Goal: Information Seeking & Learning: Learn about a topic

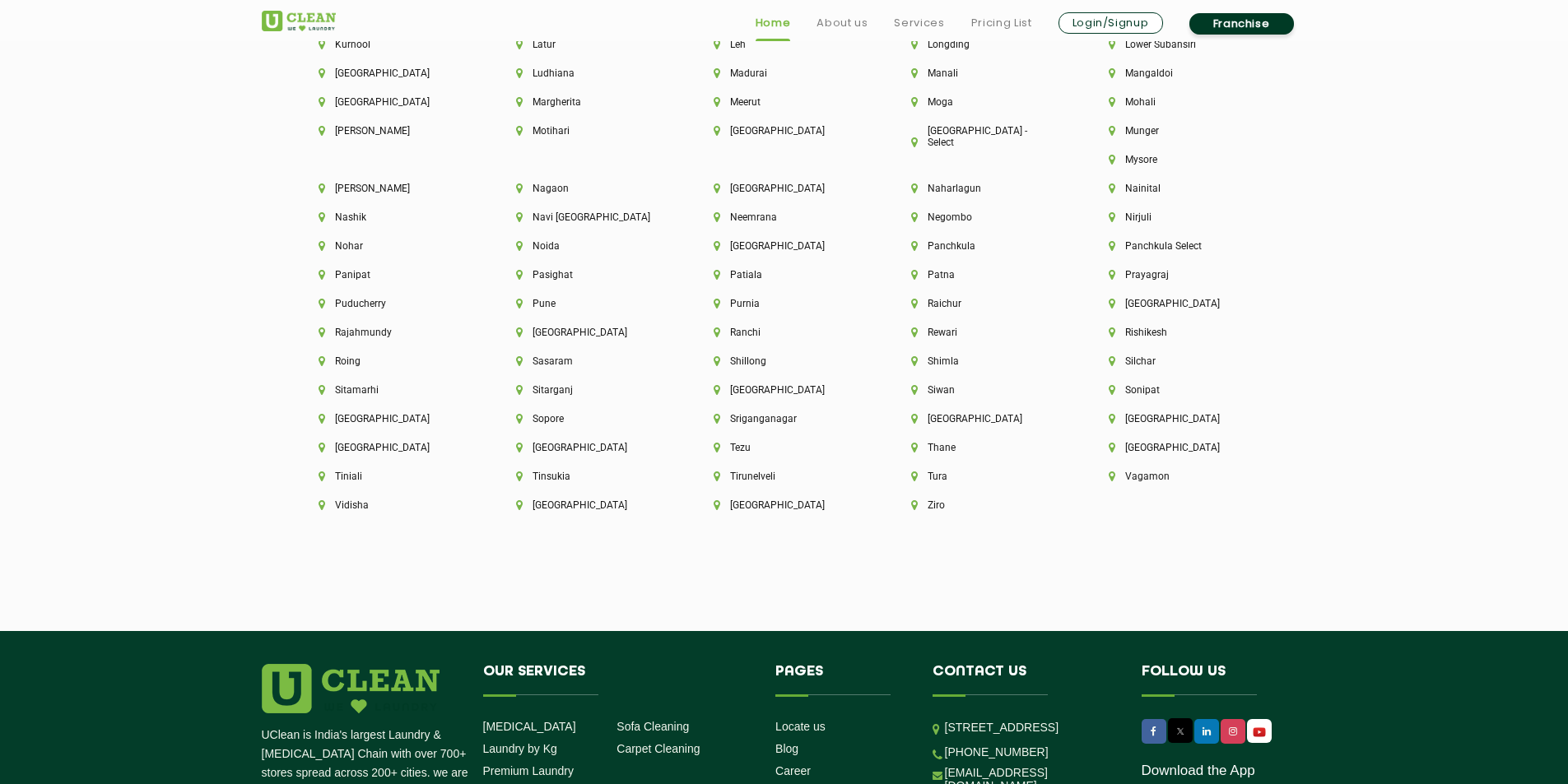
scroll to position [4526, 0]
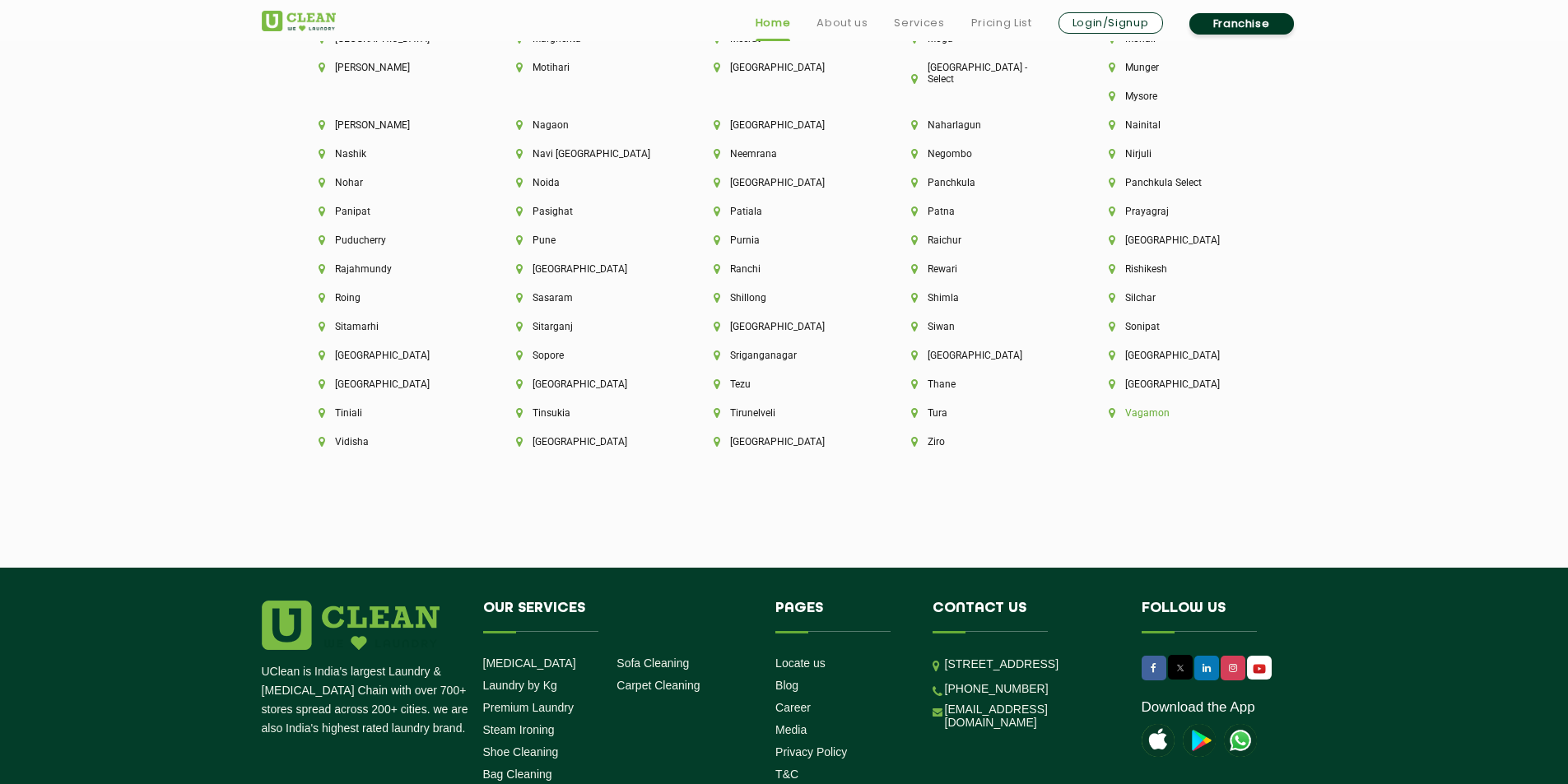
click at [1109, 412] on li "Vagamon" at bounding box center [1180, 413] width 142 height 12
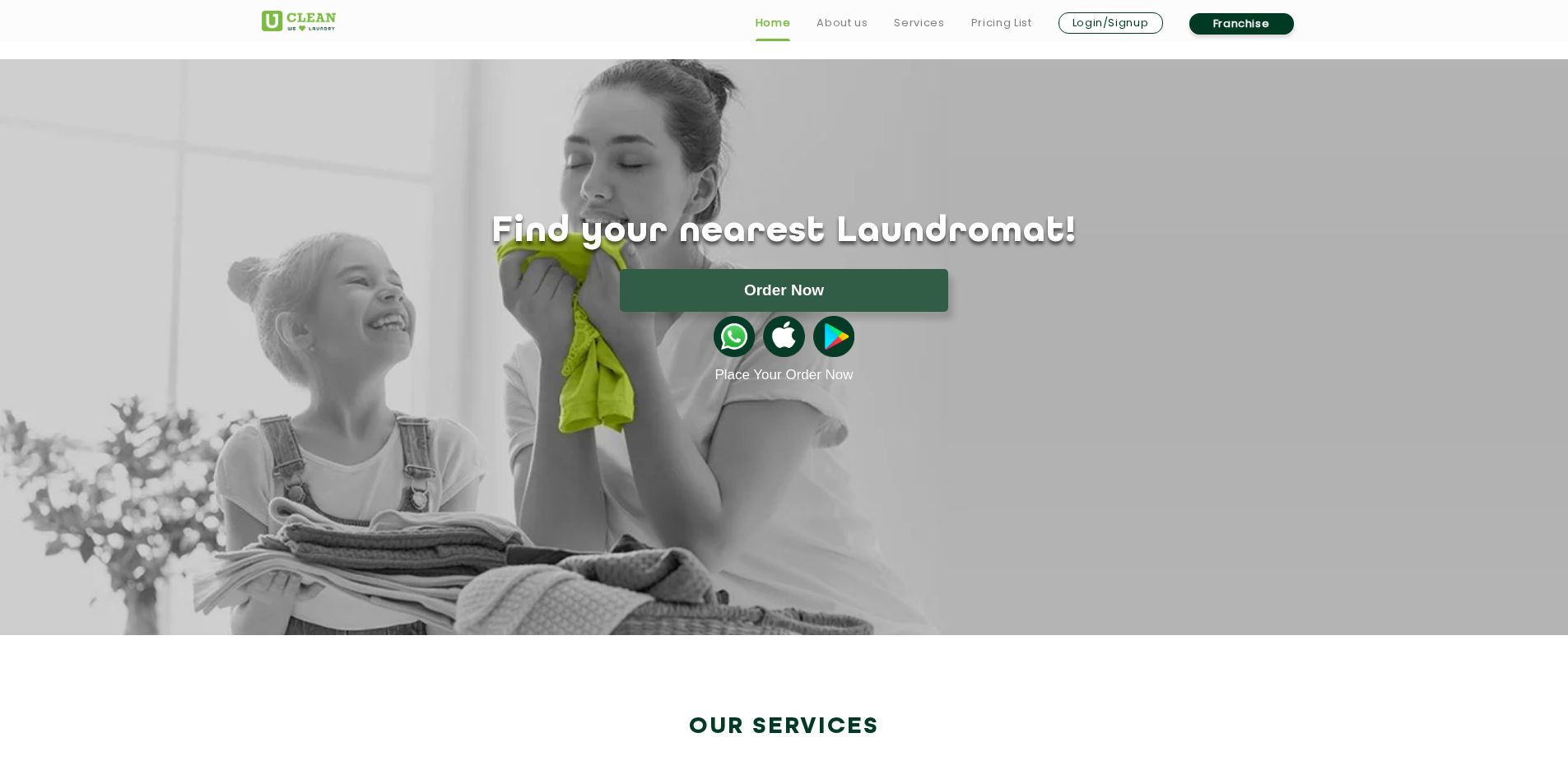
scroll to position [2805, 0]
click at [1417, 41] on header "Home About us Services Pricing List Login/Signup Franchise" at bounding box center [784, 30] width 1568 height 59
click at [855, 29] on link "About us" at bounding box center [841, 29] width 60 height 20
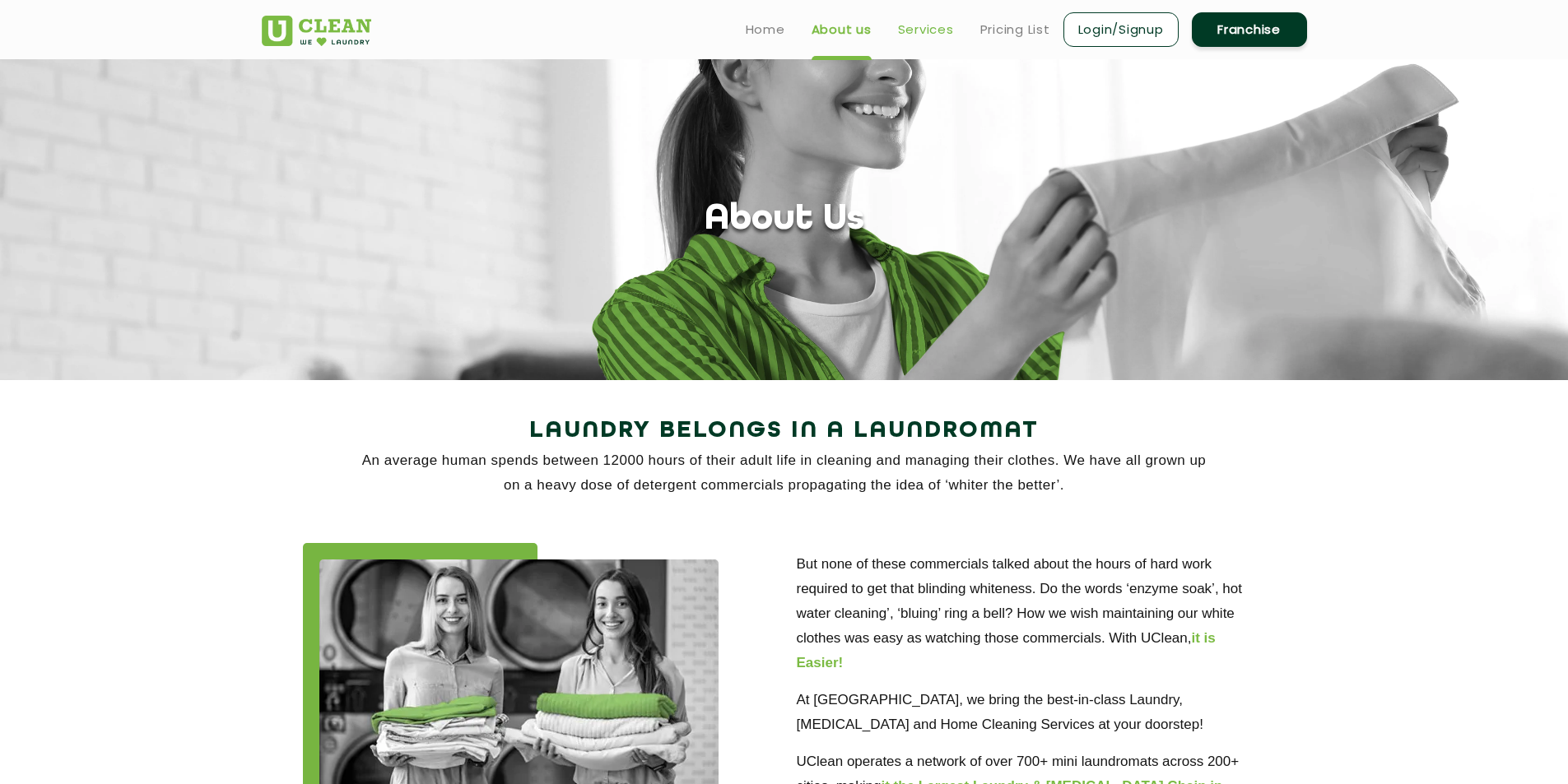
click at [912, 23] on link "Services" at bounding box center [926, 29] width 56 height 20
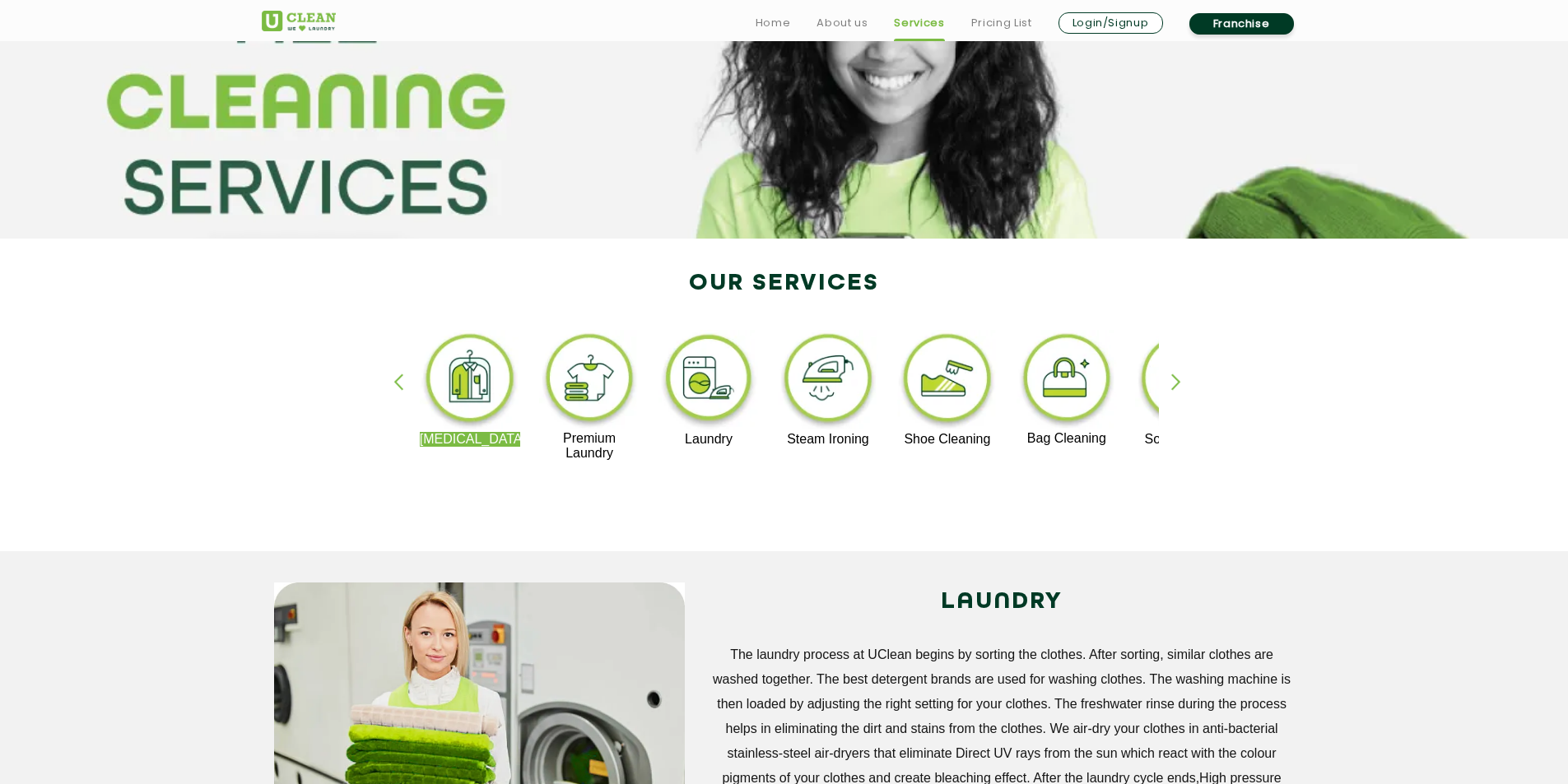
scroll to position [165, 0]
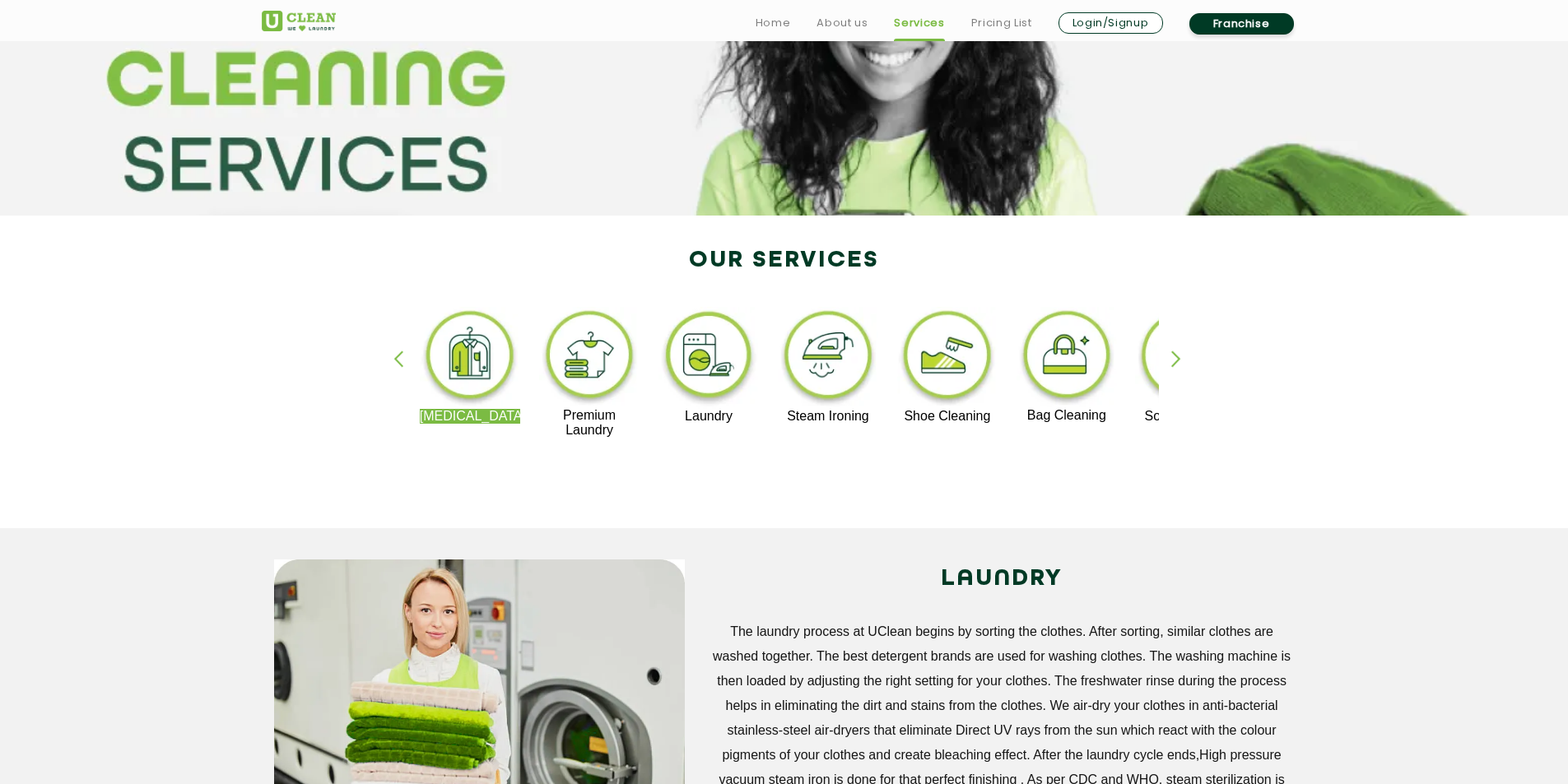
click at [1178, 361] on div "button" at bounding box center [1183, 373] width 25 height 45
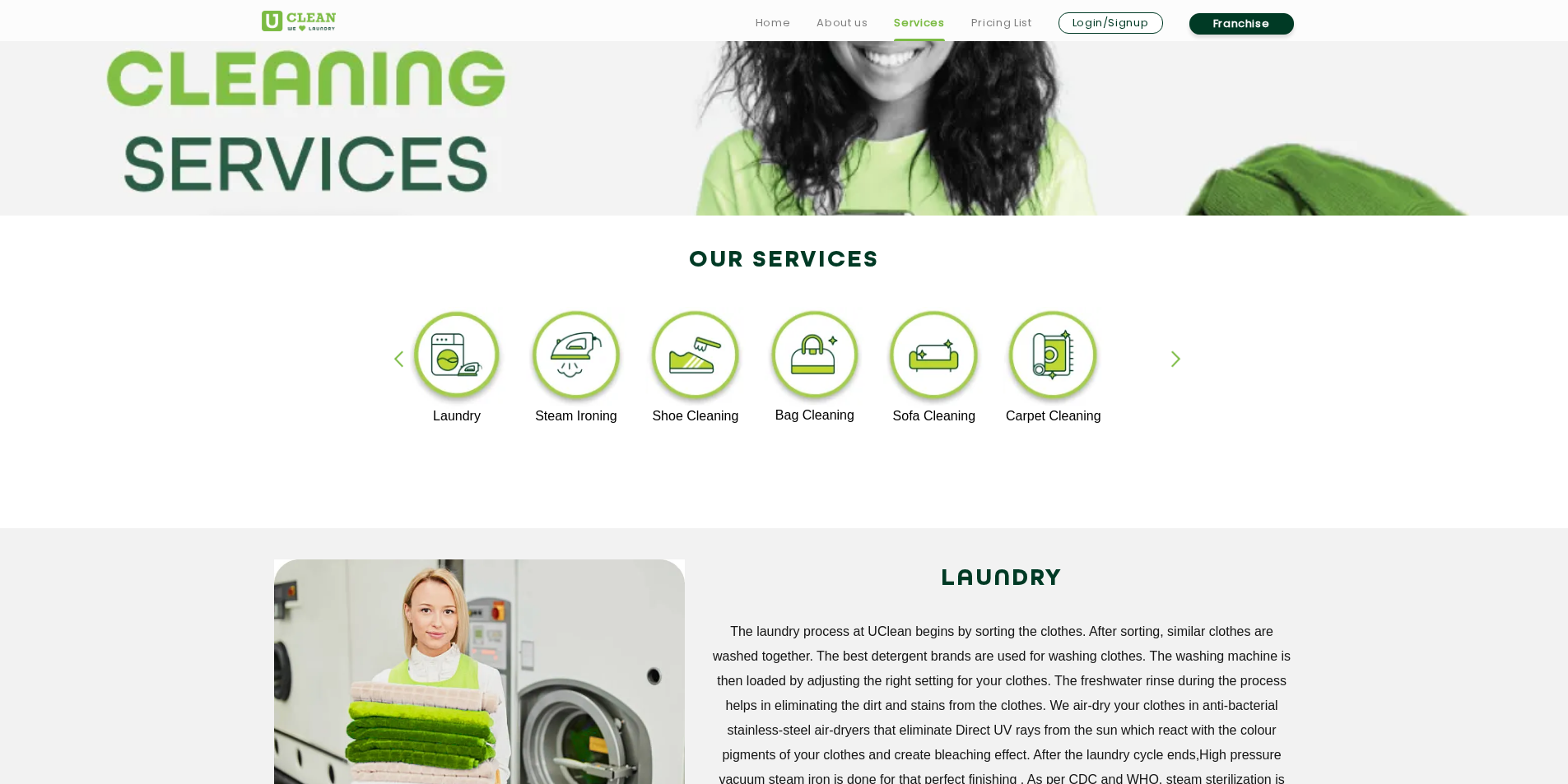
click at [1178, 361] on div "button" at bounding box center [1183, 373] width 25 height 45
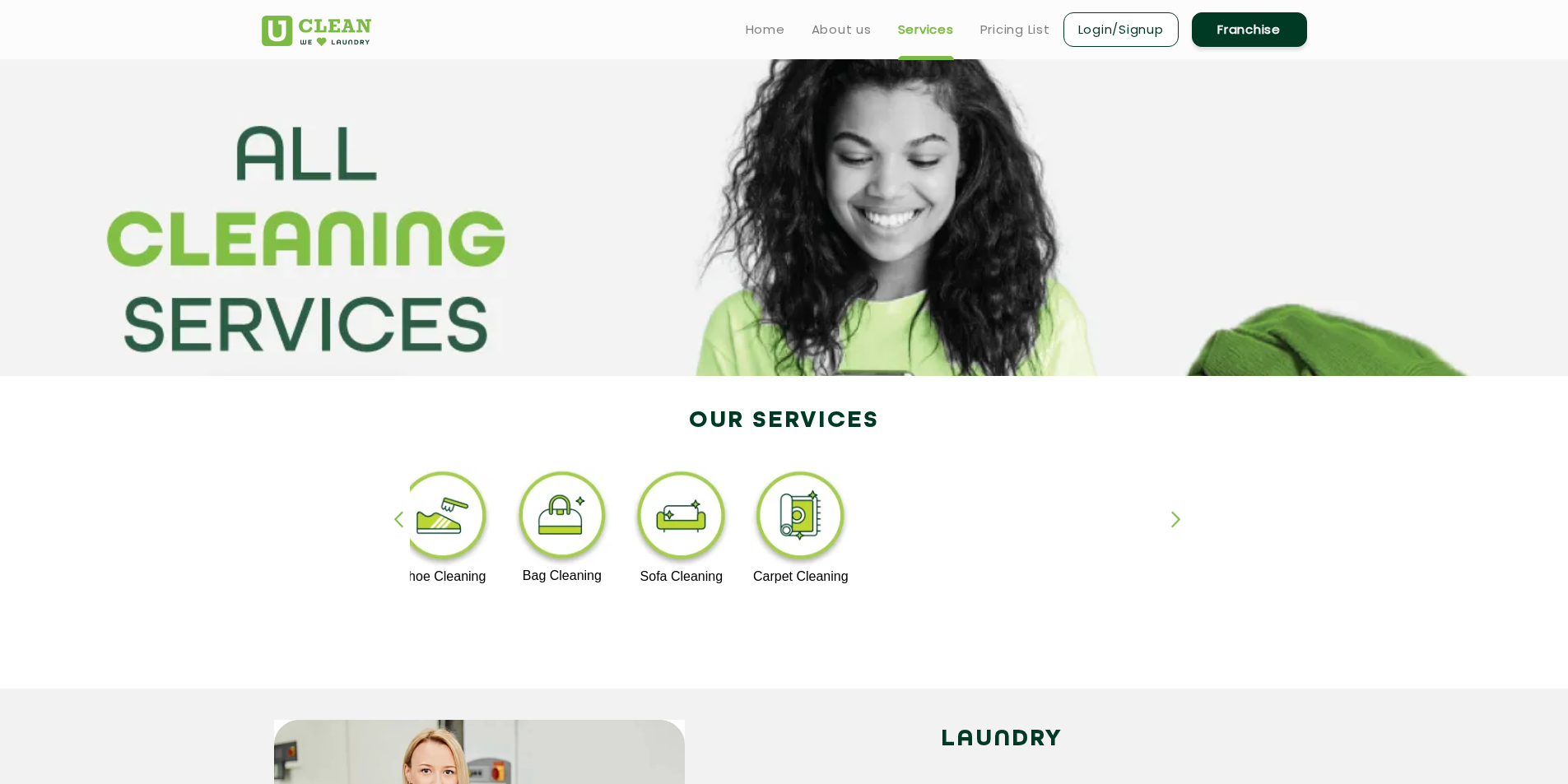
scroll to position [0, 0]
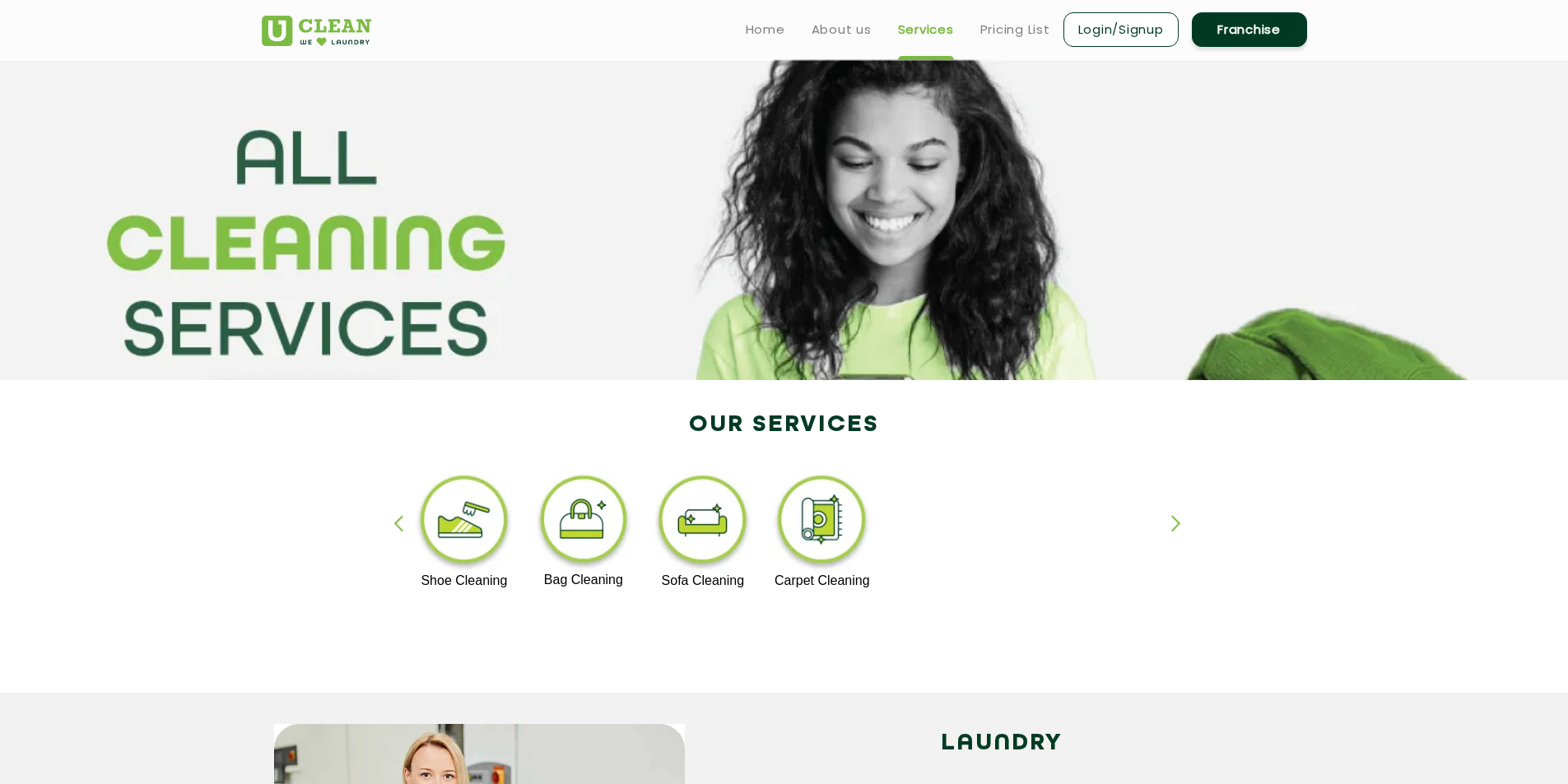
drag, startPoint x: 1040, startPoint y: 554, endPoint x: 1122, endPoint y: 548, distance: 82.2
click at [1103, 554] on div "Dry Cleaning Premium Laundry Laundry Steam Ironing Shoe Cleaning Bag Cleaning S…" at bounding box center [937, 537] width 2020 height 131
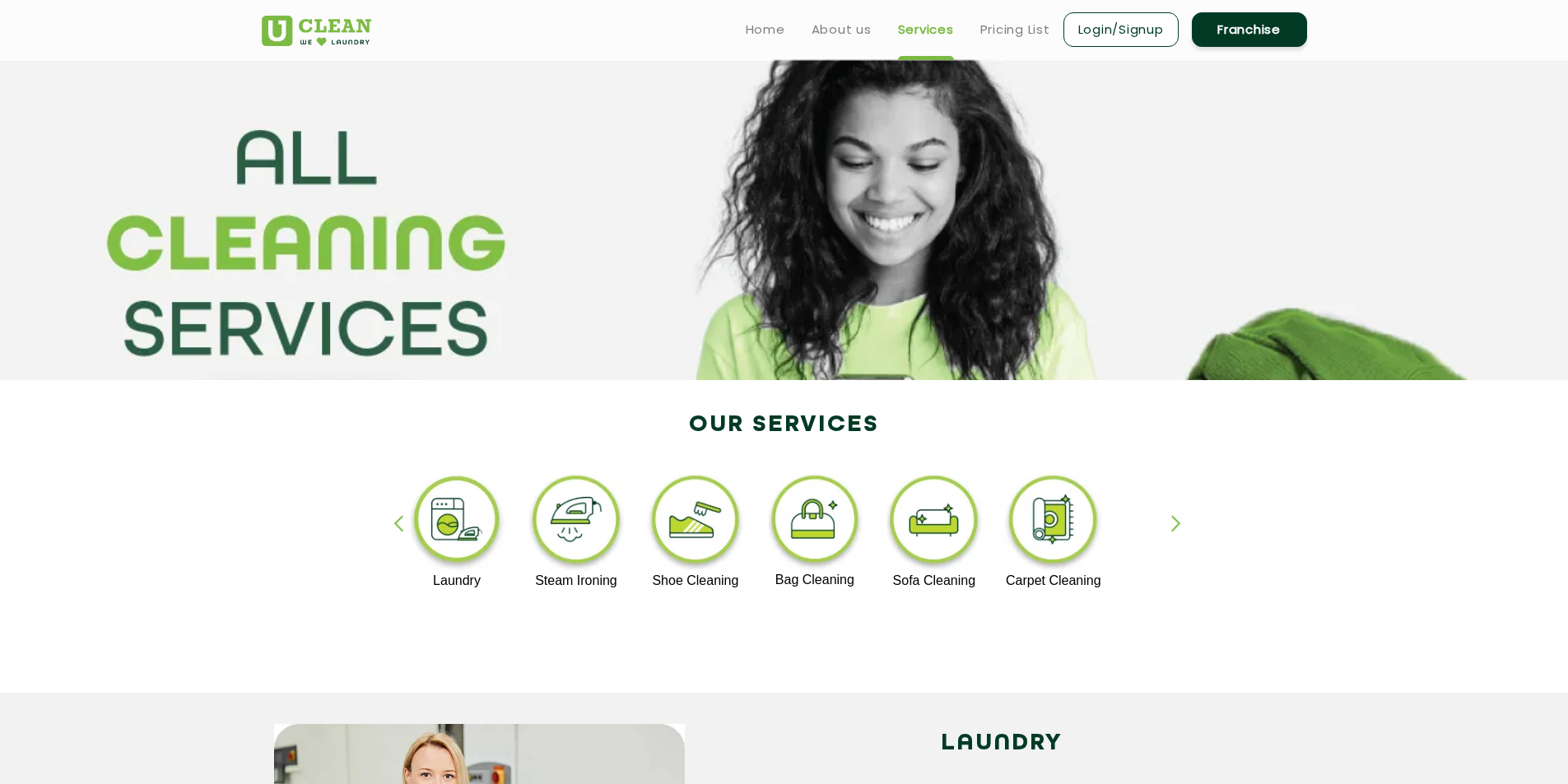
drag, startPoint x: 754, startPoint y: 531, endPoint x: 880, endPoint y: 538, distance: 126.2
click at [850, 535] on div "Dry Cleaning Premium Laundry Laundry Steam Ironing Shoe Cleaning Bag Cleaning S…" at bounding box center [1168, 537] width 2020 height 131
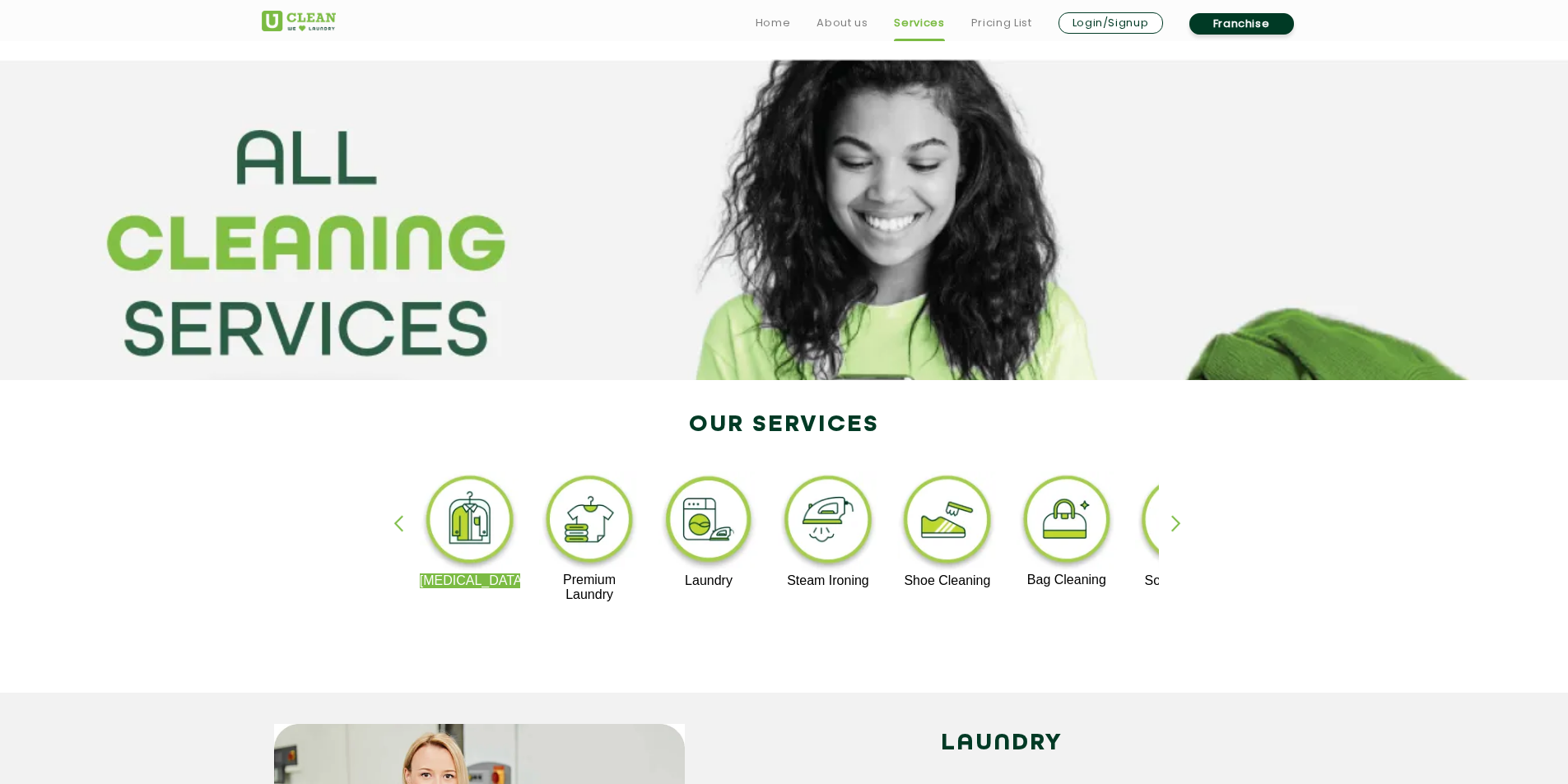
scroll to position [82, 0]
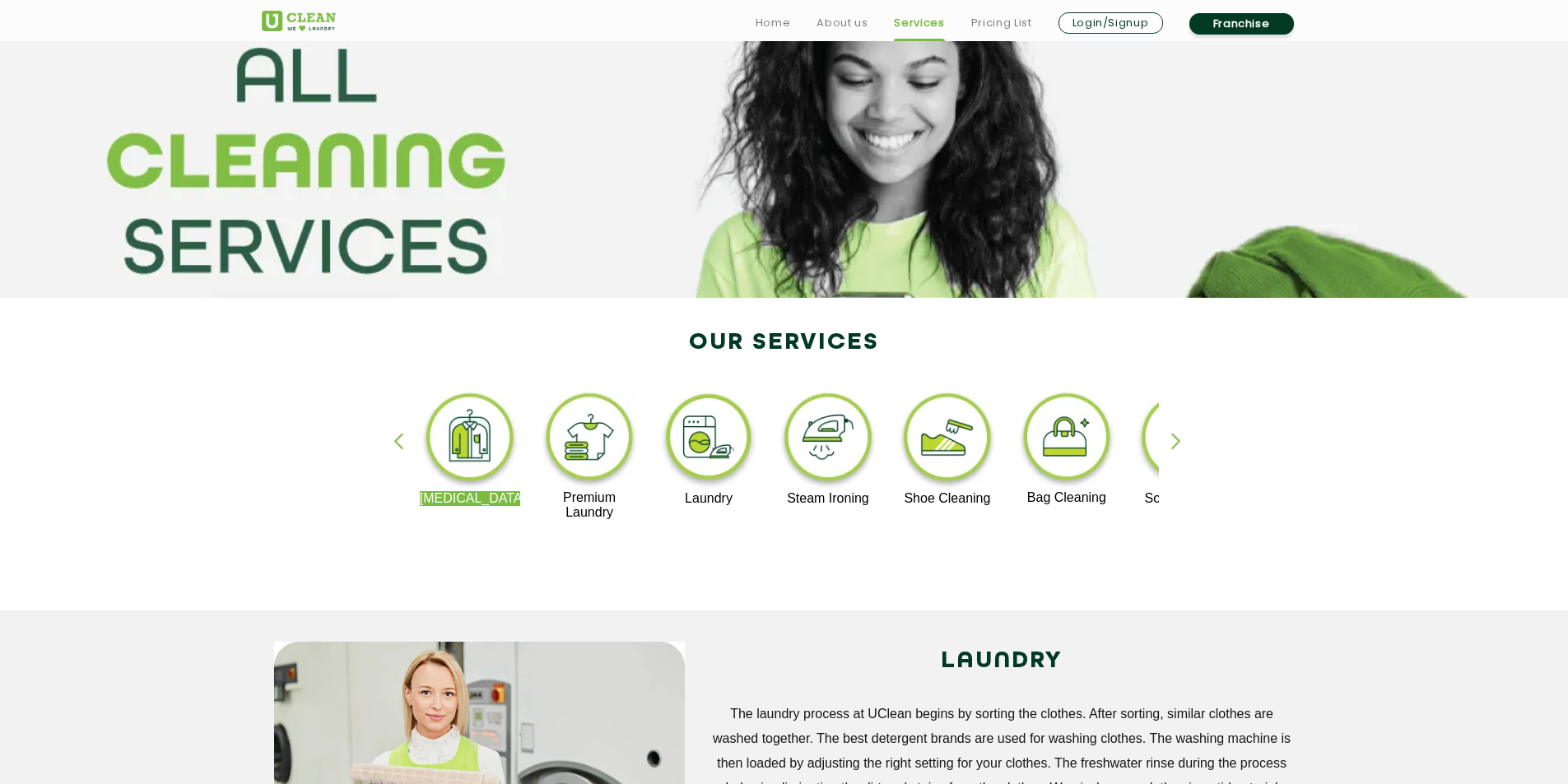
click at [716, 505] on p "Laundry" at bounding box center [709, 498] width 101 height 14
